Goal: Task Accomplishment & Management: Use online tool/utility

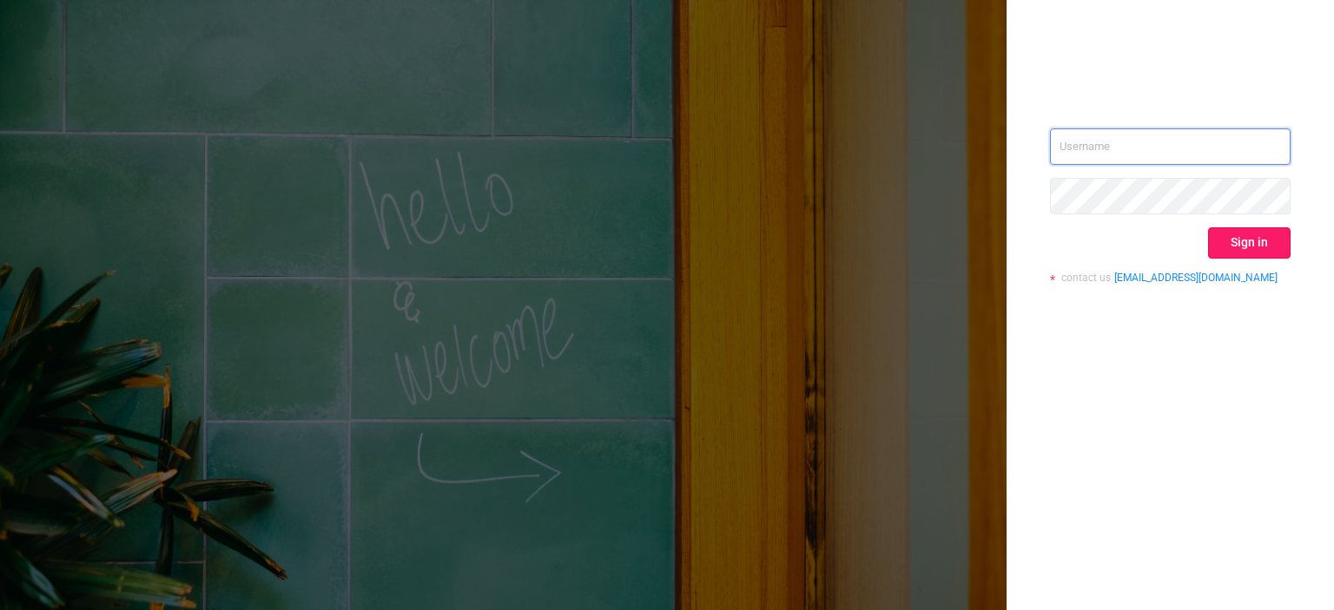
type input "[EMAIL_ADDRESS][DOMAIN_NAME]"
click at [1237, 246] on button "Sign in" at bounding box center [1249, 243] width 82 height 31
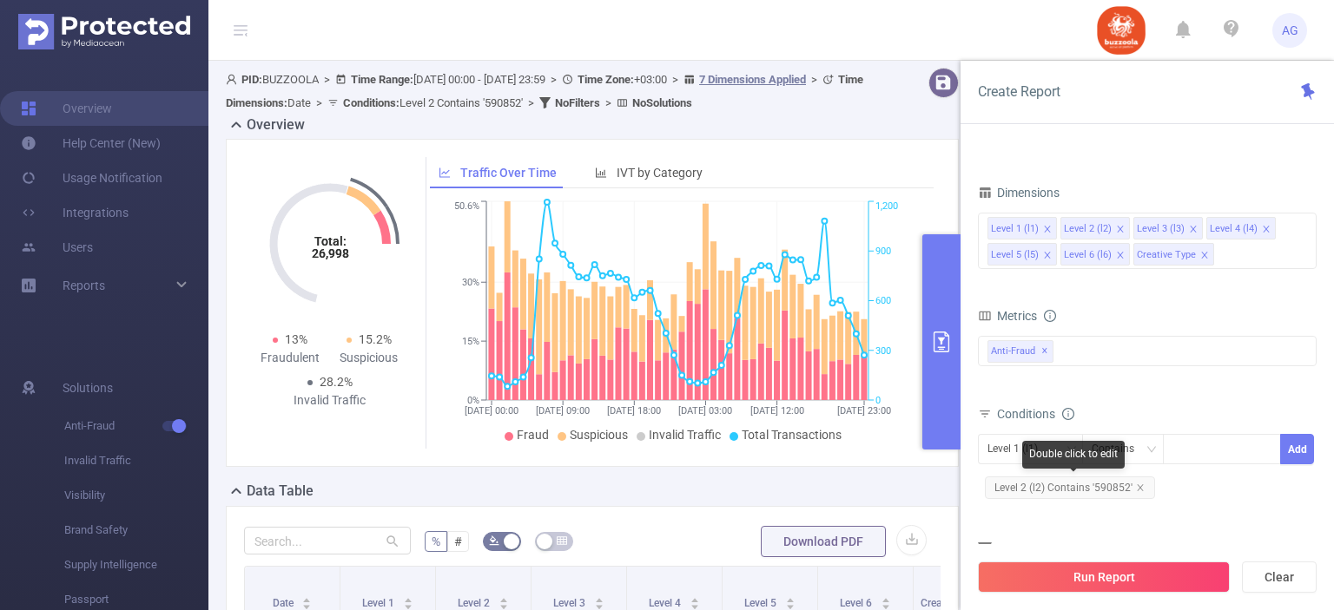
click at [1066, 483] on span "Level 2 (l2) Contains '590852'" at bounding box center [1070, 488] width 170 height 23
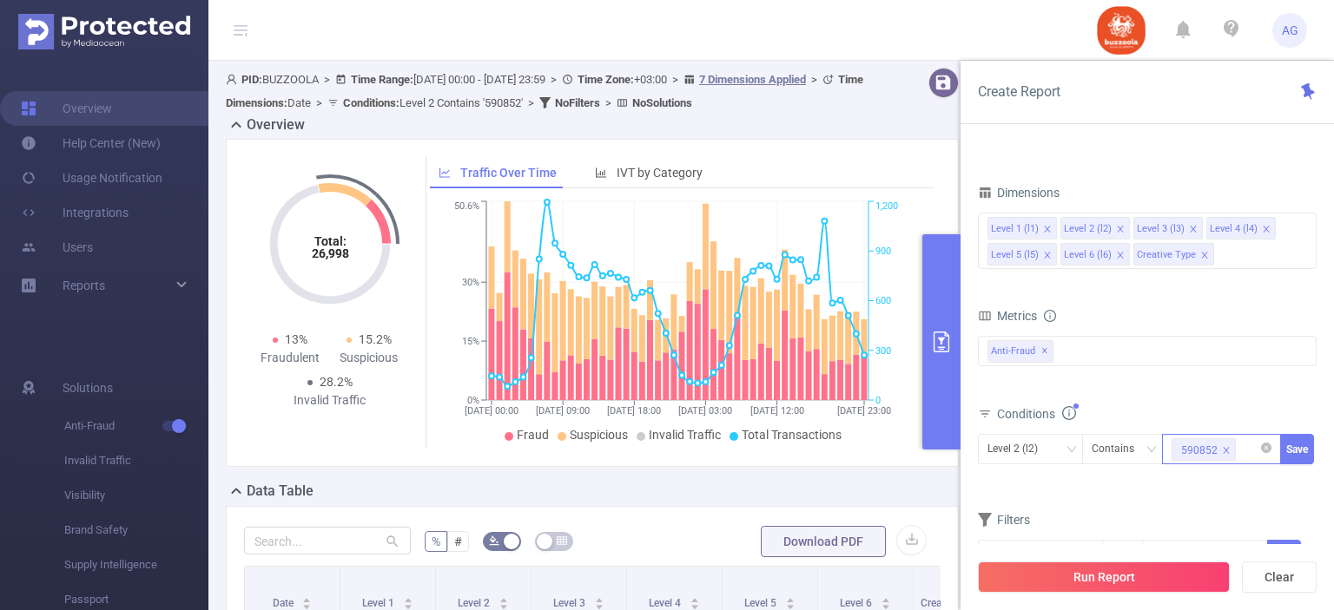
click at [1224, 453] on icon "icon: close" at bounding box center [1226, 450] width 9 height 9
click at [1219, 449] on div at bounding box center [1221, 449] width 100 height 29
paste input "583576"
type input "583576"
click at [1210, 477] on li "583576" at bounding box center [1221, 483] width 119 height 28
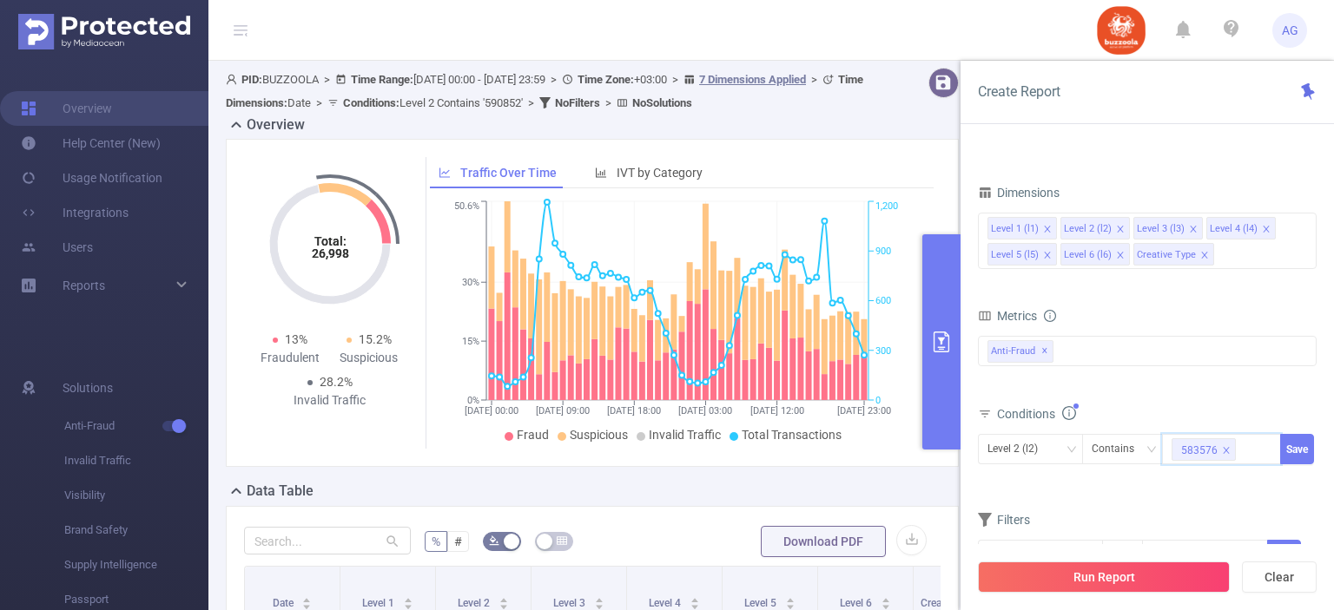
paste input "585798"
type input "585798"
click at [1191, 509] on li "585798" at bounding box center [1221, 509] width 119 height 28
paste input "587998"
type input "587998"
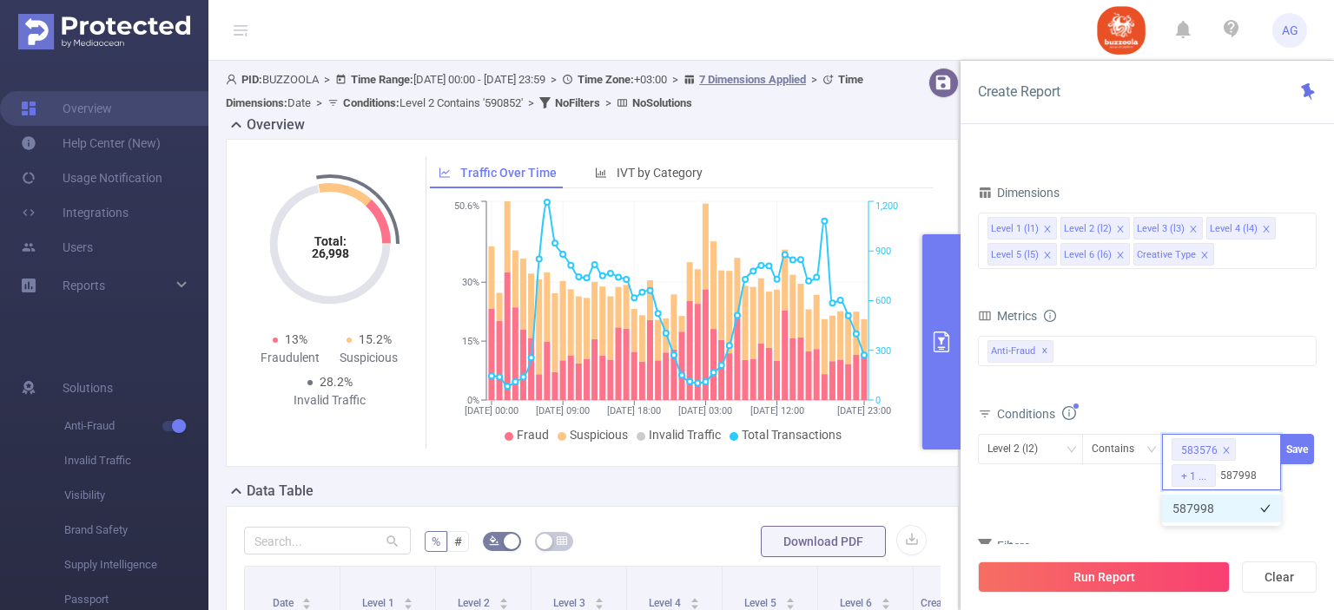
click at [1178, 511] on li "587998" at bounding box center [1221, 509] width 119 height 28
click at [1305, 451] on button "Save" at bounding box center [1297, 449] width 34 height 30
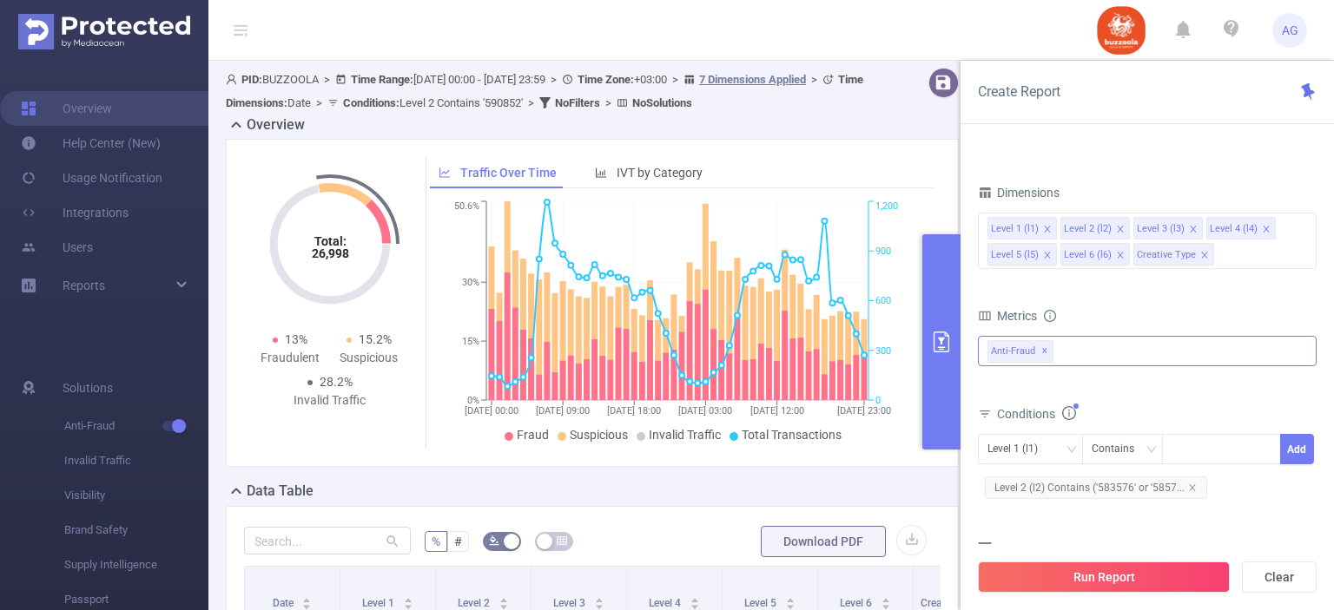
click at [1041, 346] on span "✕" at bounding box center [1044, 351] width 7 height 21
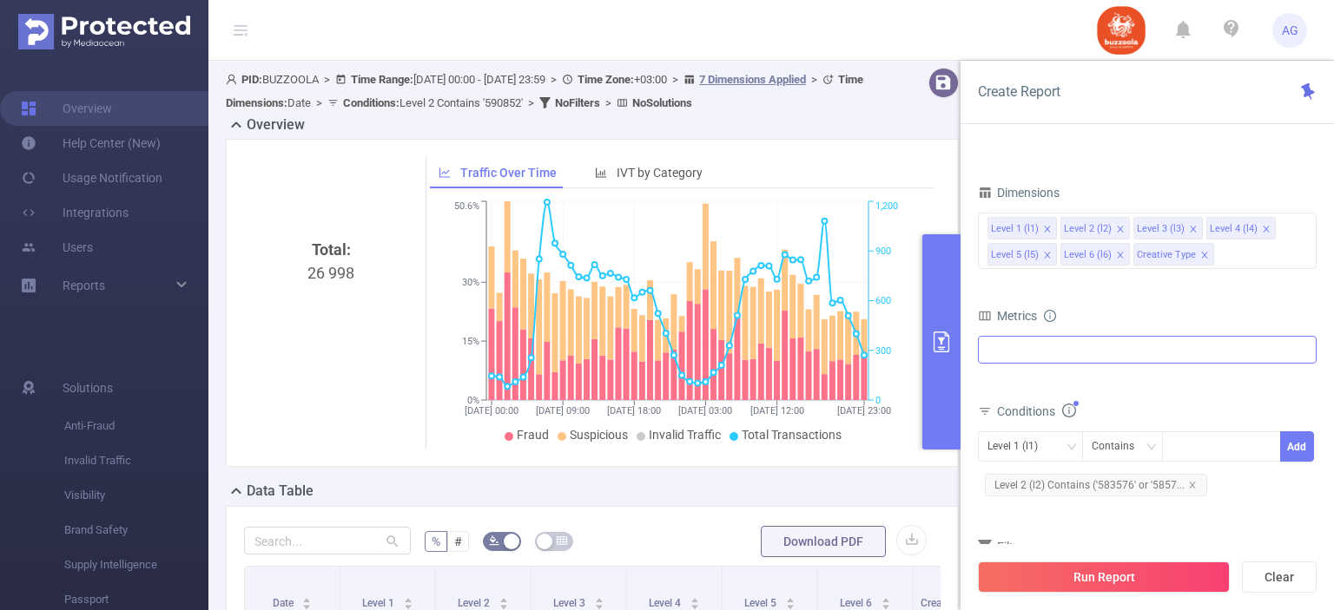
click at [1046, 351] on div at bounding box center [1147, 350] width 339 height 28
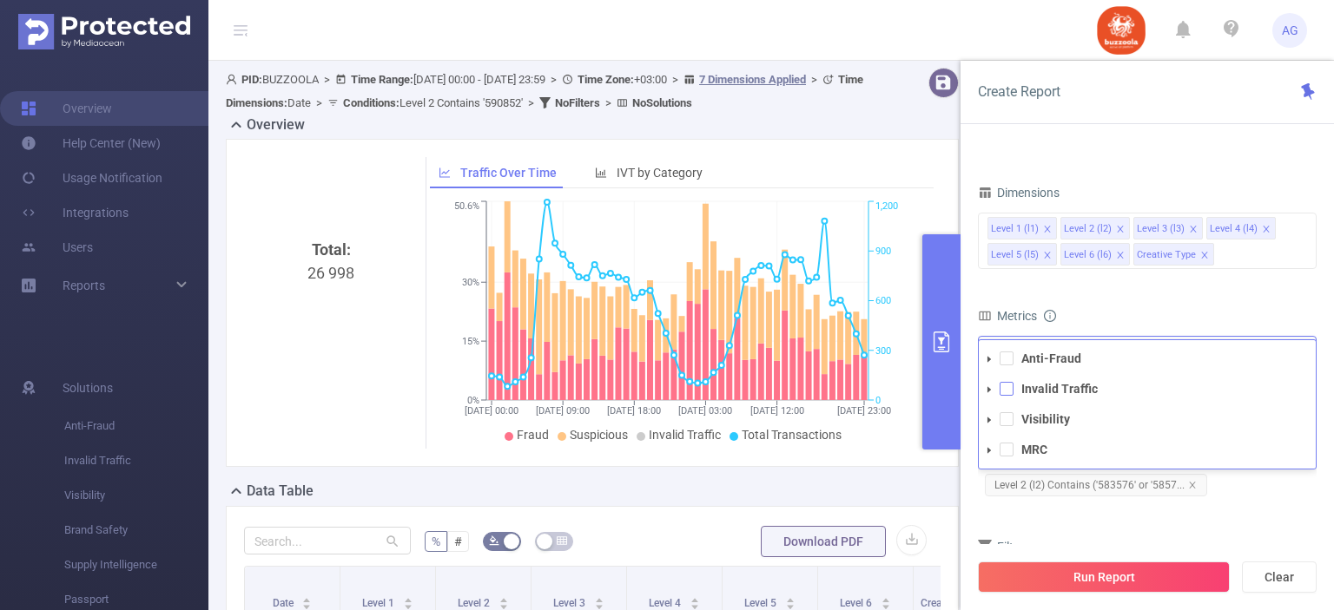
click at [1005, 391] on span at bounding box center [1007, 389] width 14 height 14
click at [1010, 419] on span at bounding box center [1007, 419] width 14 height 14
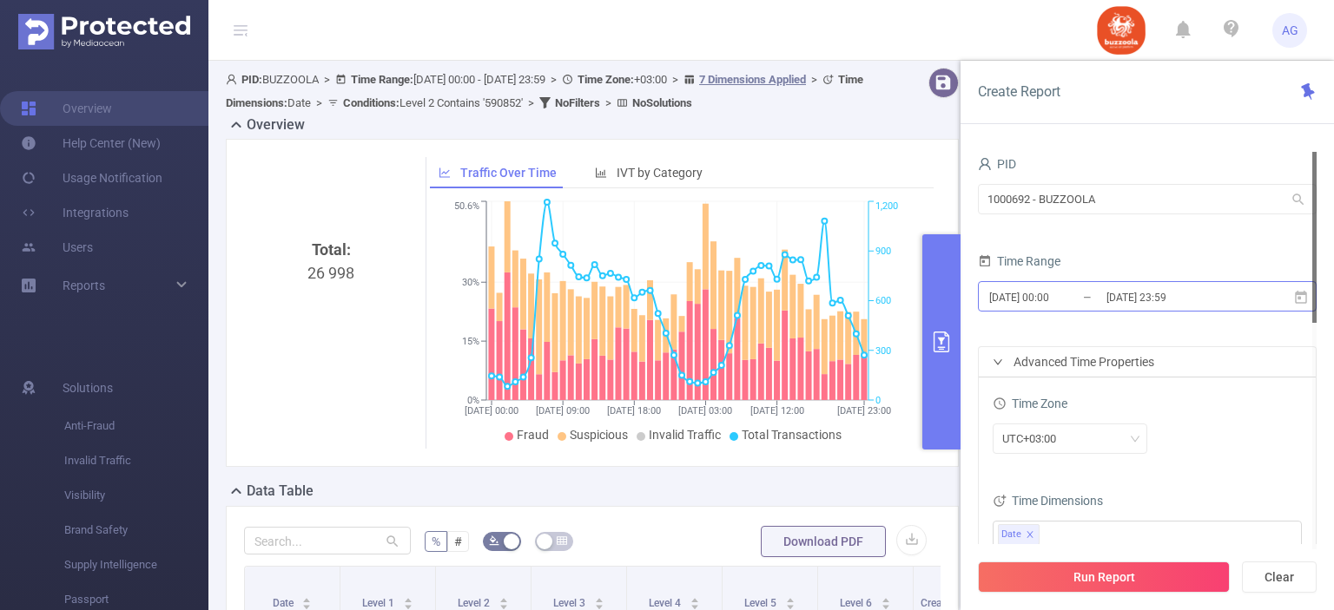
click at [1018, 298] on input "[DATE] 00:00" at bounding box center [1057, 297] width 141 height 23
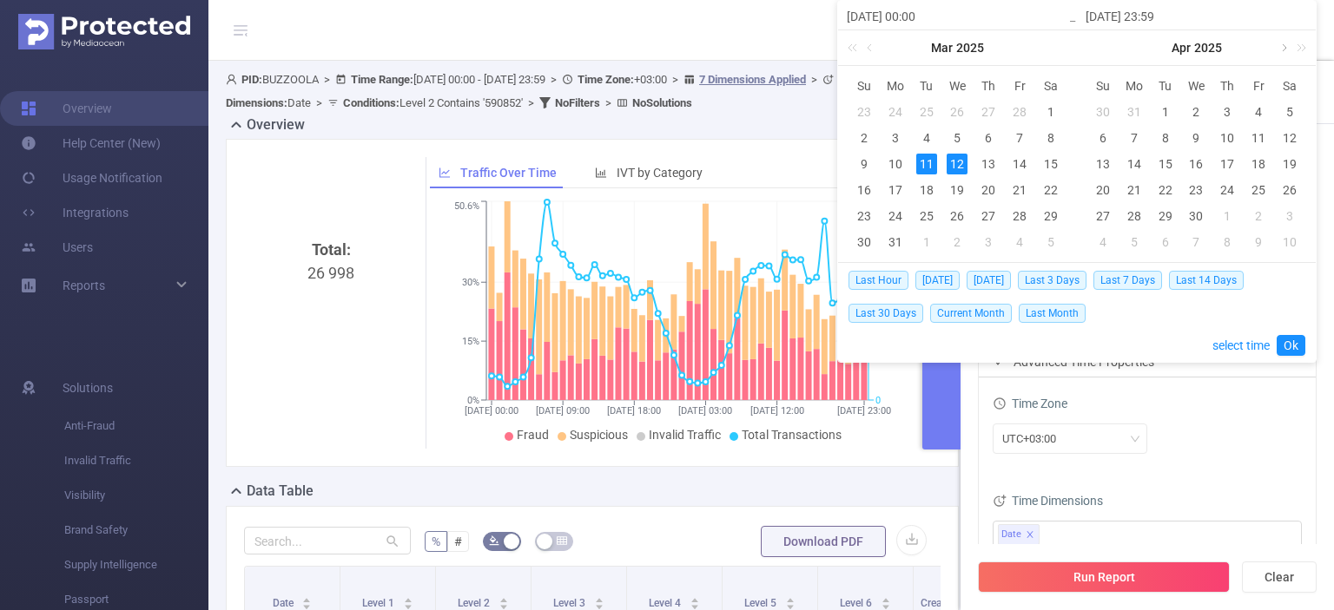
click at [1278, 49] on link at bounding box center [1283, 47] width 16 height 35
click at [1279, 49] on link at bounding box center [1283, 47] width 16 height 35
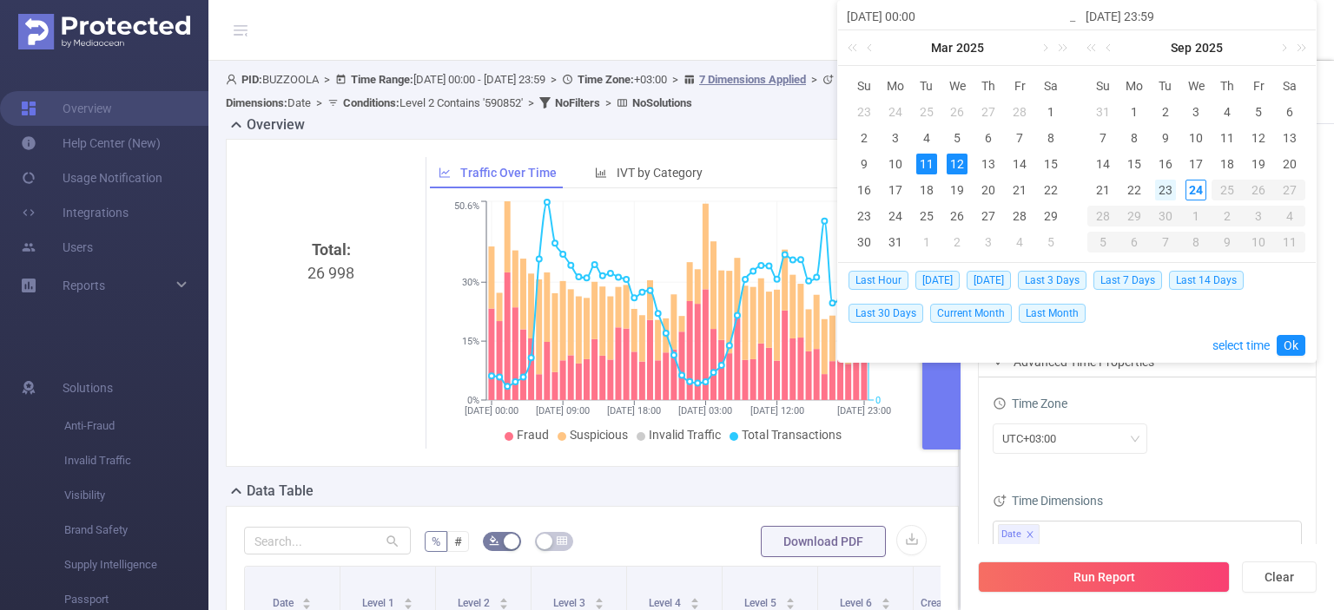
click at [1162, 188] on div "23" at bounding box center [1165, 190] width 21 height 21
click at [1217, 159] on div "18" at bounding box center [1227, 164] width 21 height 21
type input "[DATE] 00:00"
type input "[DATE] 23:59"
type input "[DATE] 00:00"
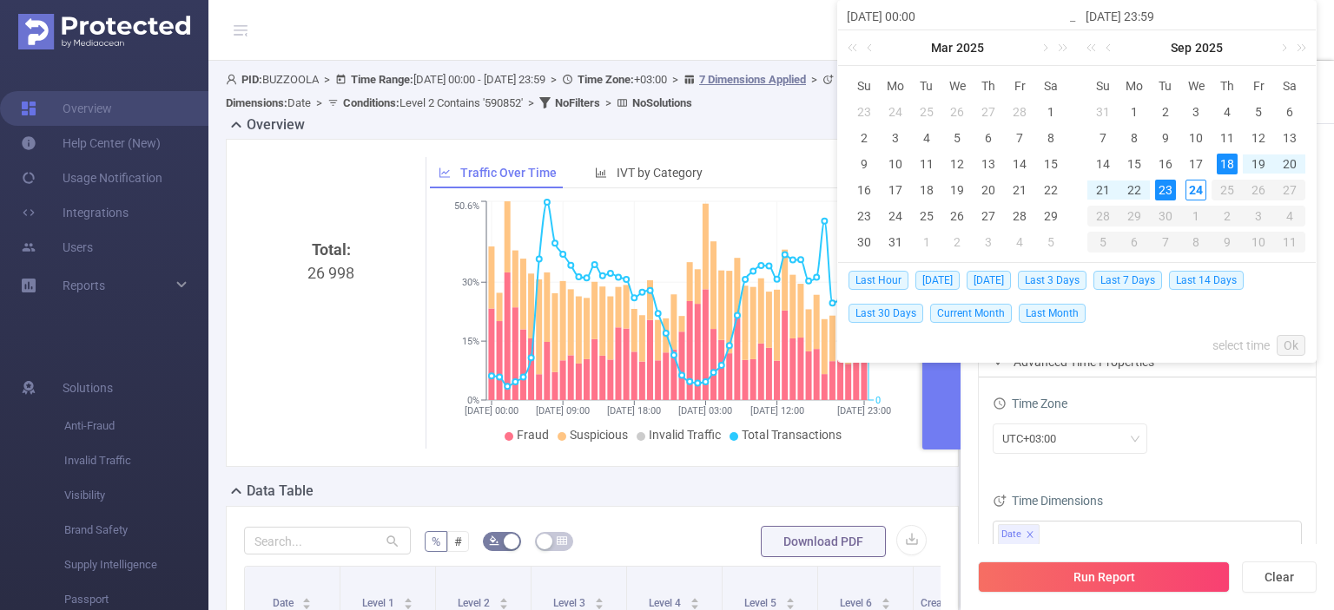
type input "[DATE] 23:59"
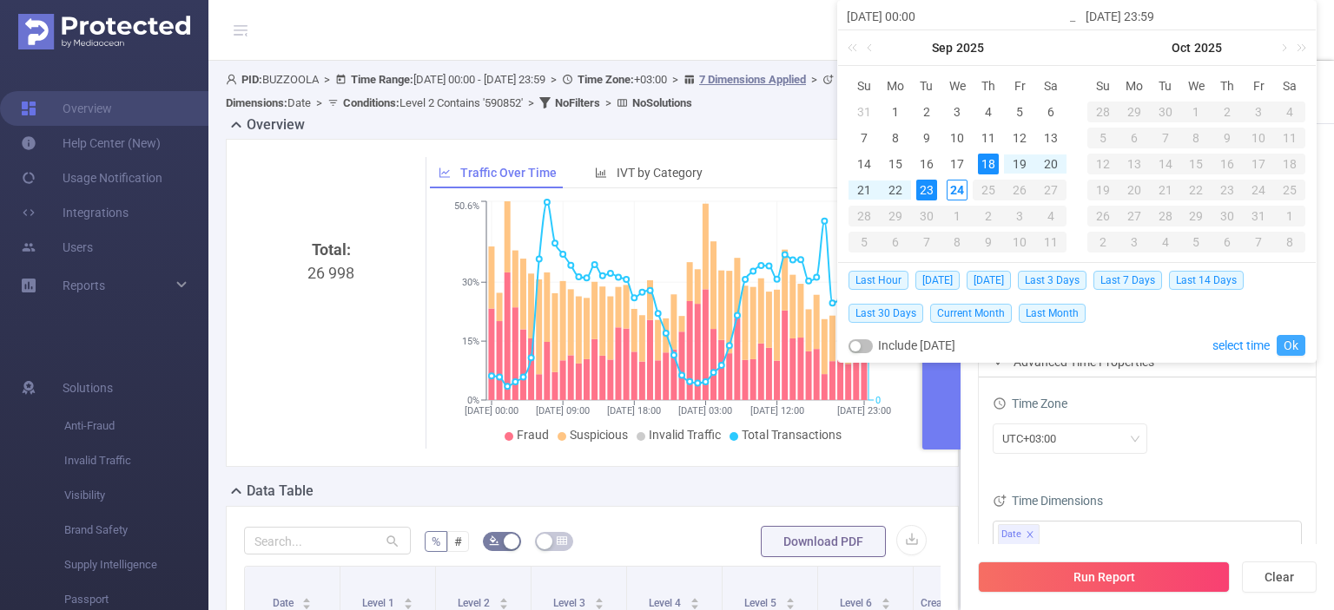
click at [1284, 343] on link "Ok" at bounding box center [1291, 345] width 29 height 21
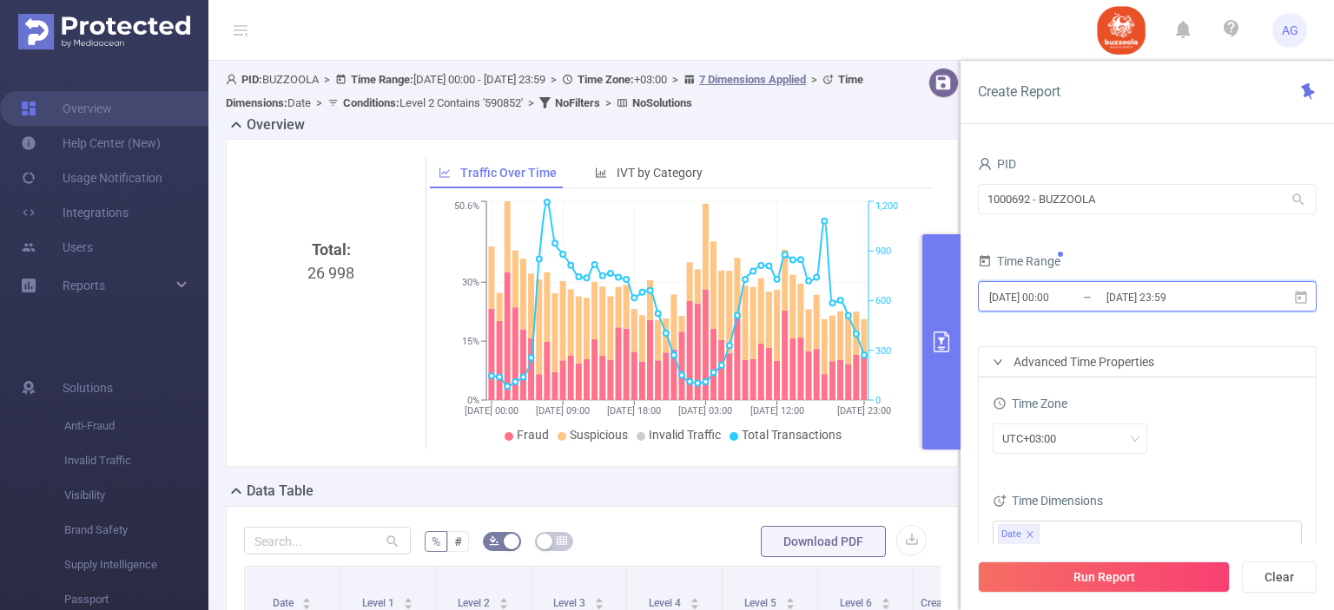
click at [1289, 298] on span "[DATE] 00:00 _ [DATE] 23:59" at bounding box center [1147, 296] width 339 height 30
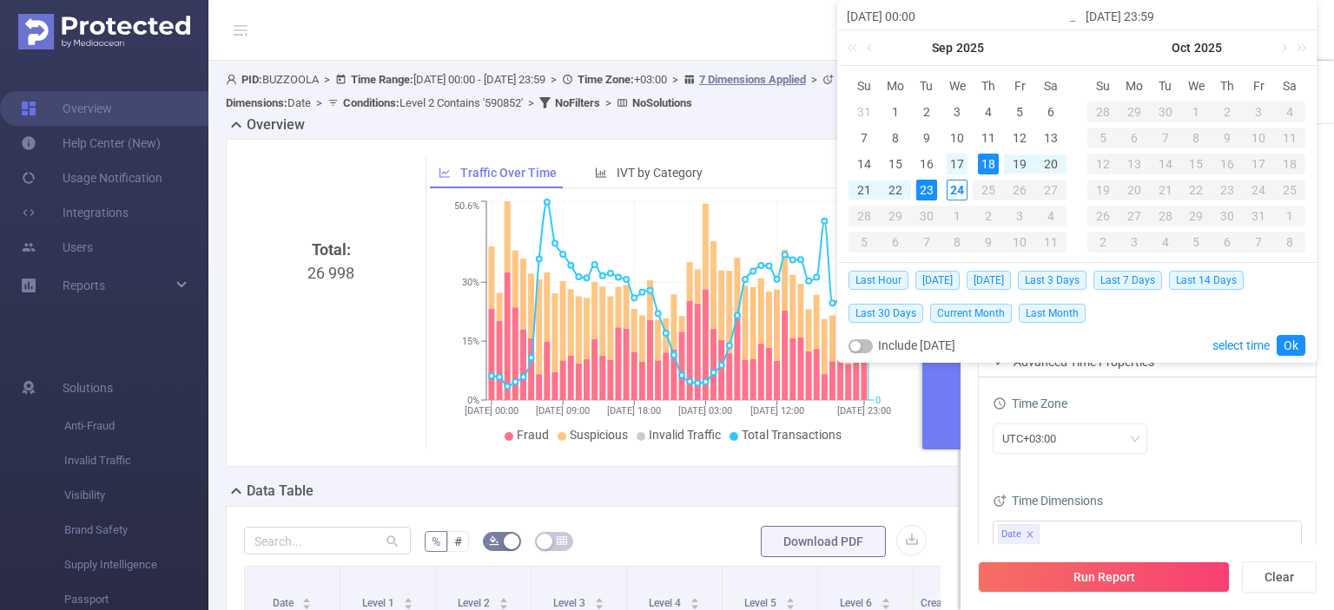
click at [958, 160] on div "17" at bounding box center [957, 164] width 21 height 21
click at [925, 192] on div "23" at bounding box center [926, 190] width 21 height 21
type input "[DATE] 00:00"
click at [1289, 347] on link "Ok" at bounding box center [1291, 345] width 29 height 21
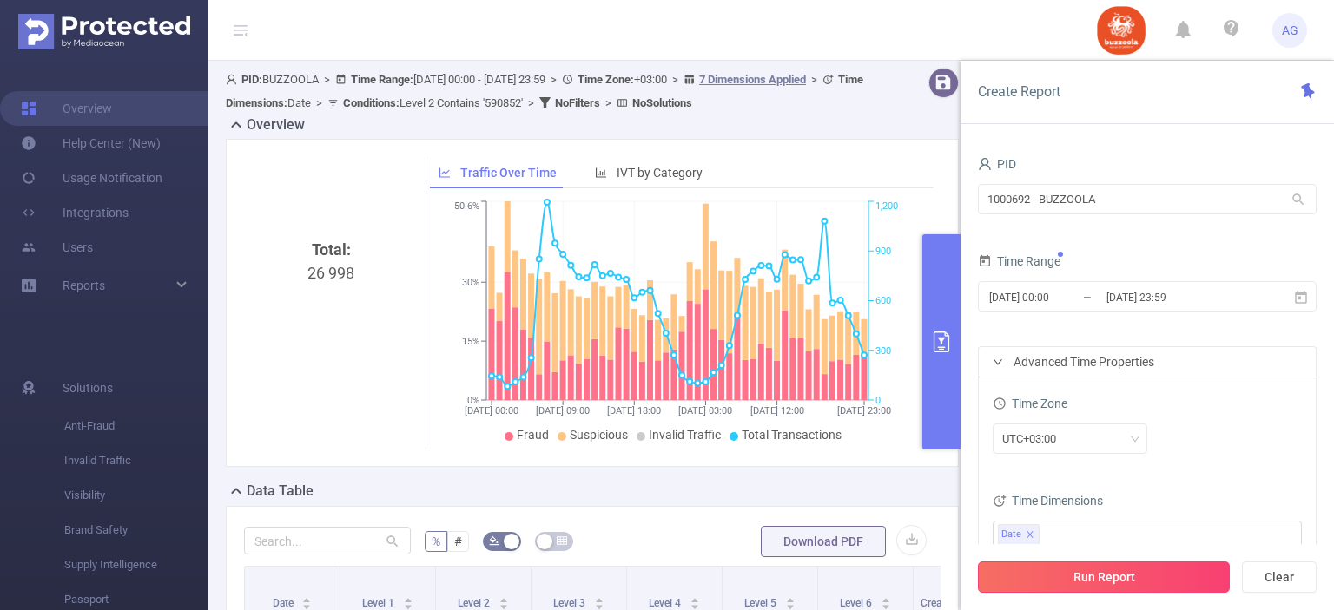
click at [1112, 577] on button "Run Report" at bounding box center [1104, 577] width 252 height 31
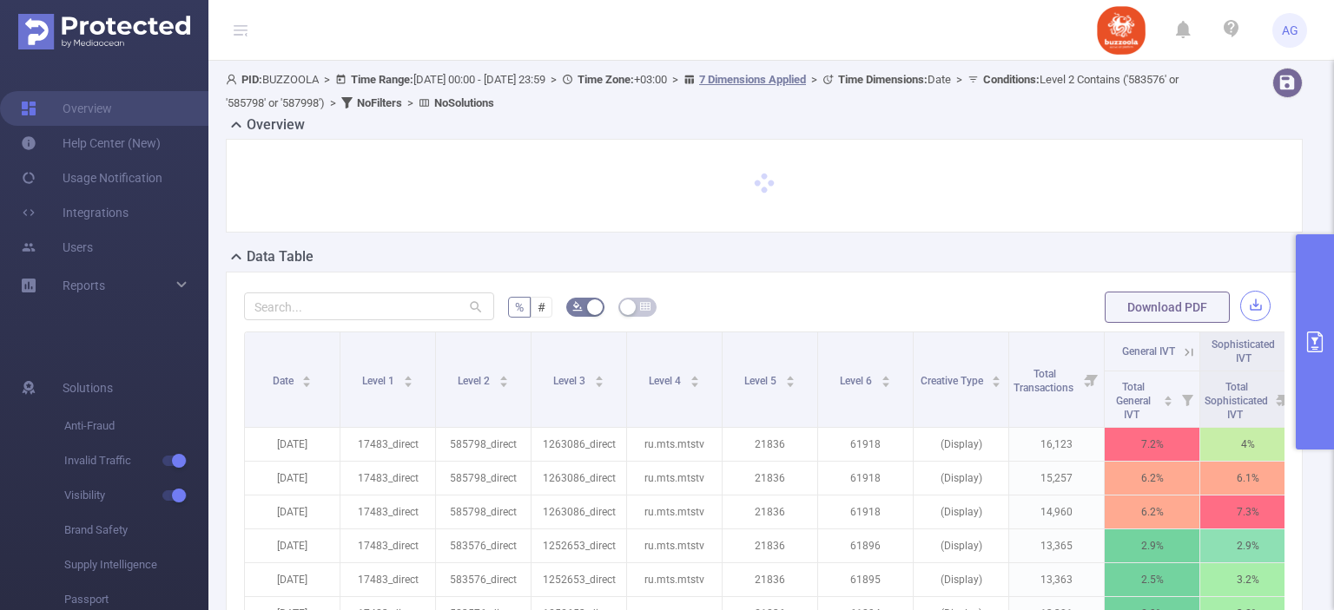
click at [1244, 308] on button "button" at bounding box center [1255, 306] width 30 height 30
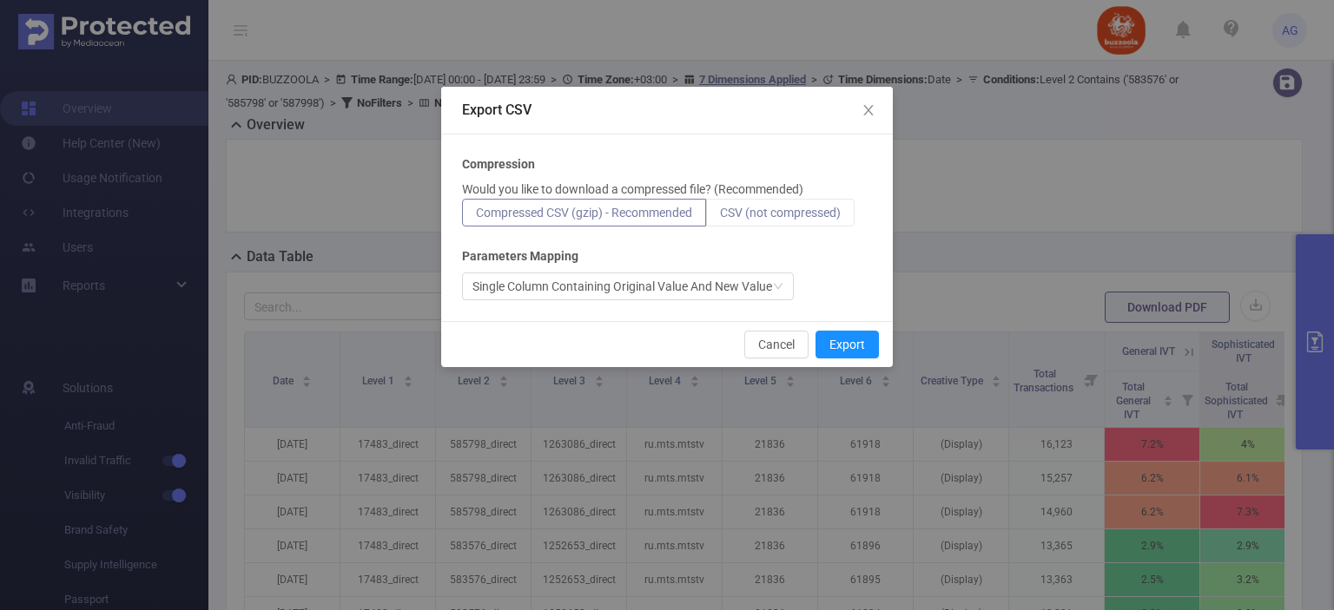
click at [818, 211] on span "CSV (not compressed)" at bounding box center [780, 213] width 121 height 14
click at [720, 217] on input "CSV (not compressed)" at bounding box center [720, 217] width 0 height 0
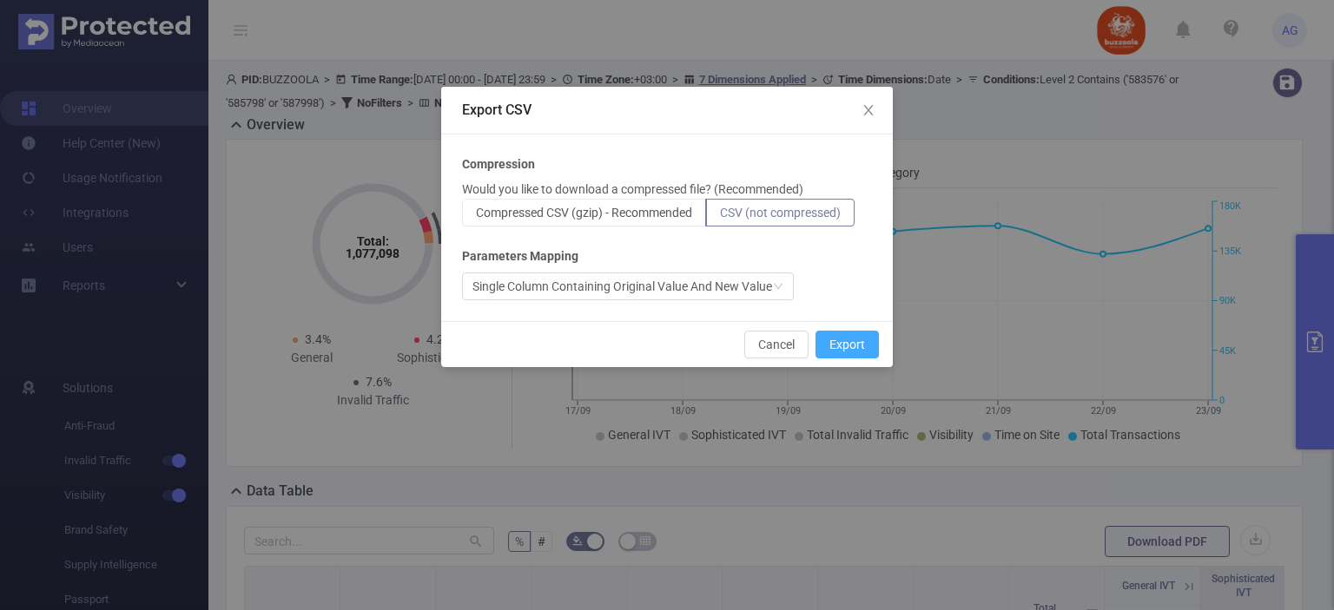
click at [855, 346] on button "Export" at bounding box center [846, 345] width 63 height 28
